Goal: Task Accomplishment & Management: Use online tool/utility

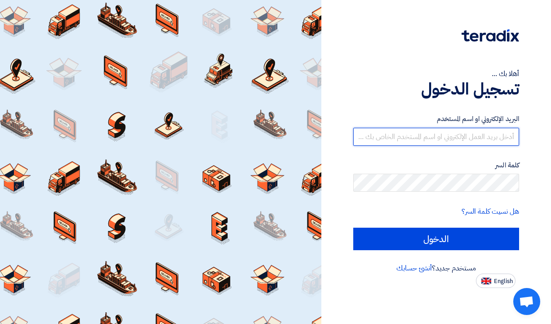
type input "[EMAIL_ADDRESS][DOMAIN_NAME]"
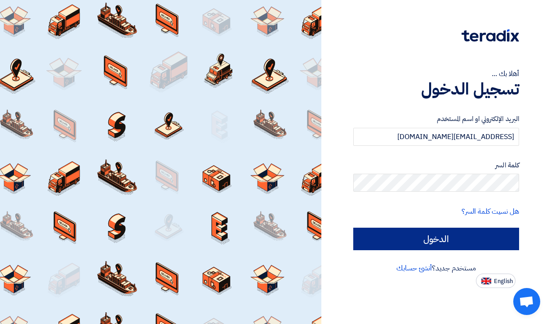
click at [391, 235] on input "الدخول" at bounding box center [436, 238] width 166 height 22
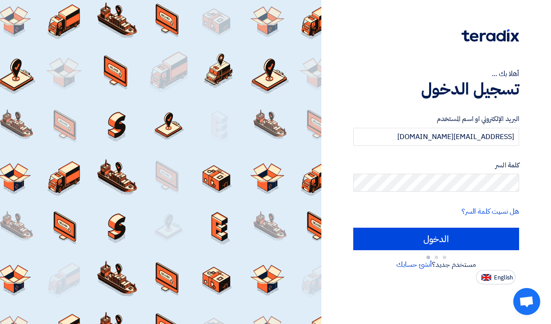
type input "Sign in"
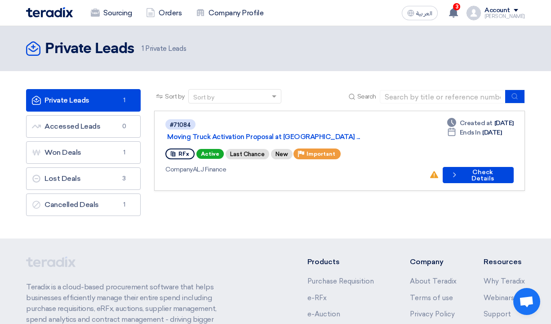
click at [292, 90] on div "Sort by Sort by Search" at bounding box center [339, 100] width 371 height 22
click at [296, 91] on div "Sort by Sort by Search" at bounding box center [339, 100] width 371 height 22
click at [302, 88] on section "Private Leads Private Leads 1 Accessed Leads Accessed Leads 0 Won Deals Won Dea…" at bounding box center [275, 154] width 551 height 167
click at [462, 167] on button "Check details Check Details" at bounding box center [478, 175] width 71 height 16
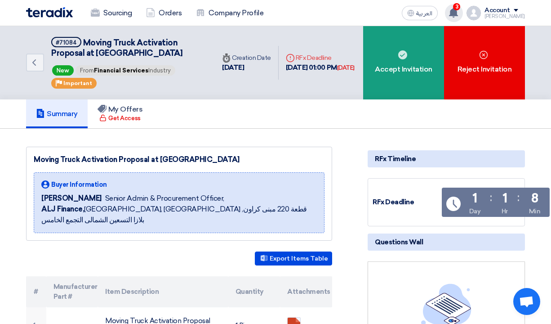
click at [460, 4] on span "3" at bounding box center [456, 6] width 7 height 7
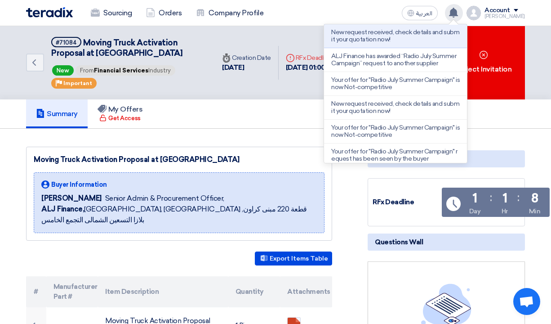
click at [462, 7] on div "New request received, check details and submit your quotation now! ALJ Finance …" at bounding box center [454, 13] width 18 height 18
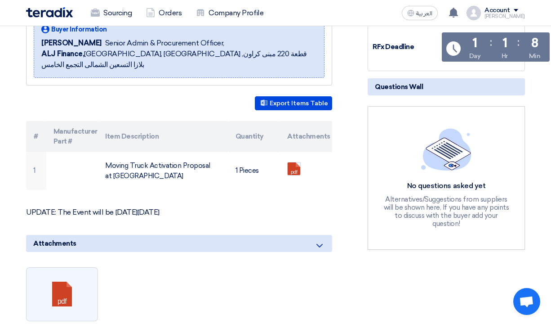
scroll to position [163, 0]
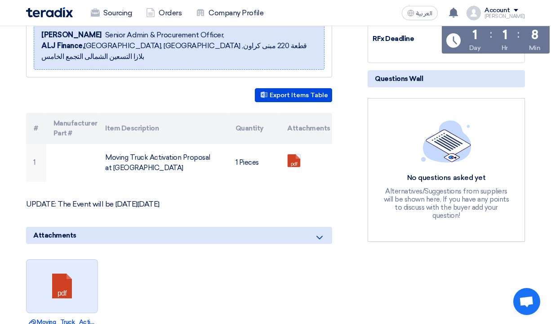
click at [46, 271] on link at bounding box center [63, 286] width 72 height 54
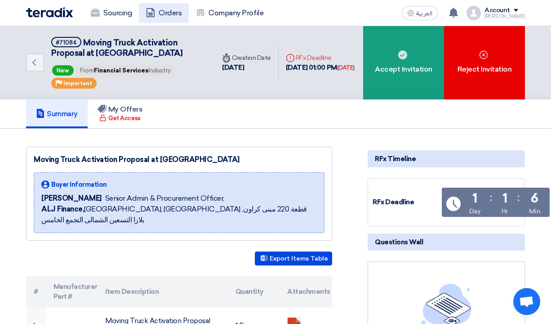
scroll to position [0, 0]
